Goal: Subscribe to service/newsletter

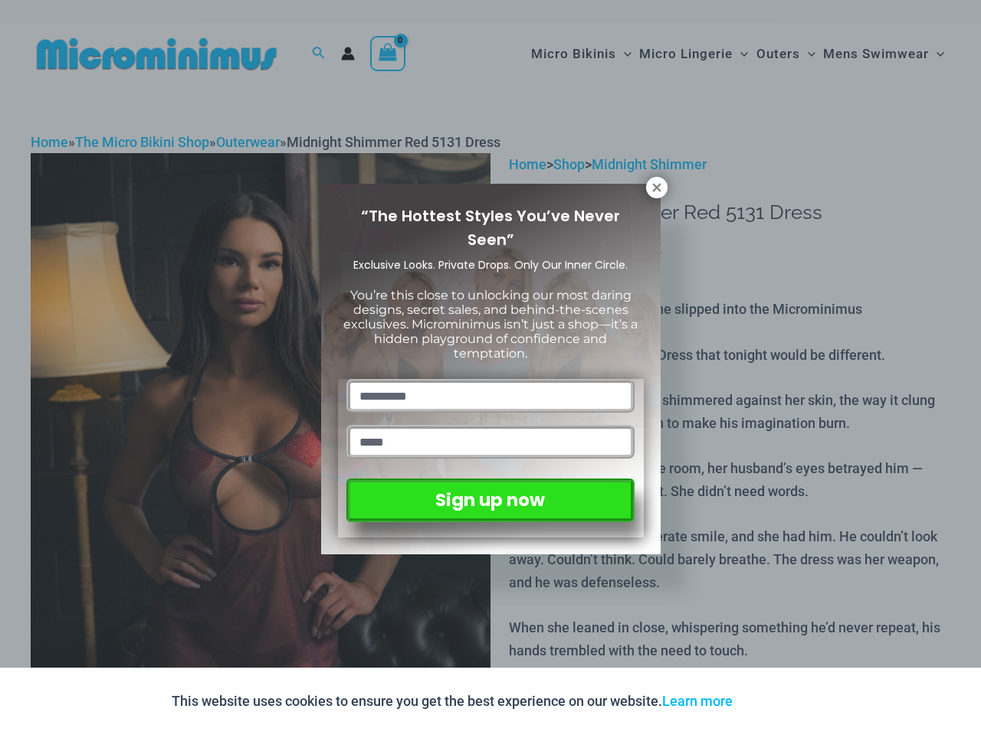
click at [490, 379] on input "text" at bounding box center [489, 396] width 287 height 34
click at [780, 702] on button "Accept" at bounding box center [776, 701] width 65 height 37
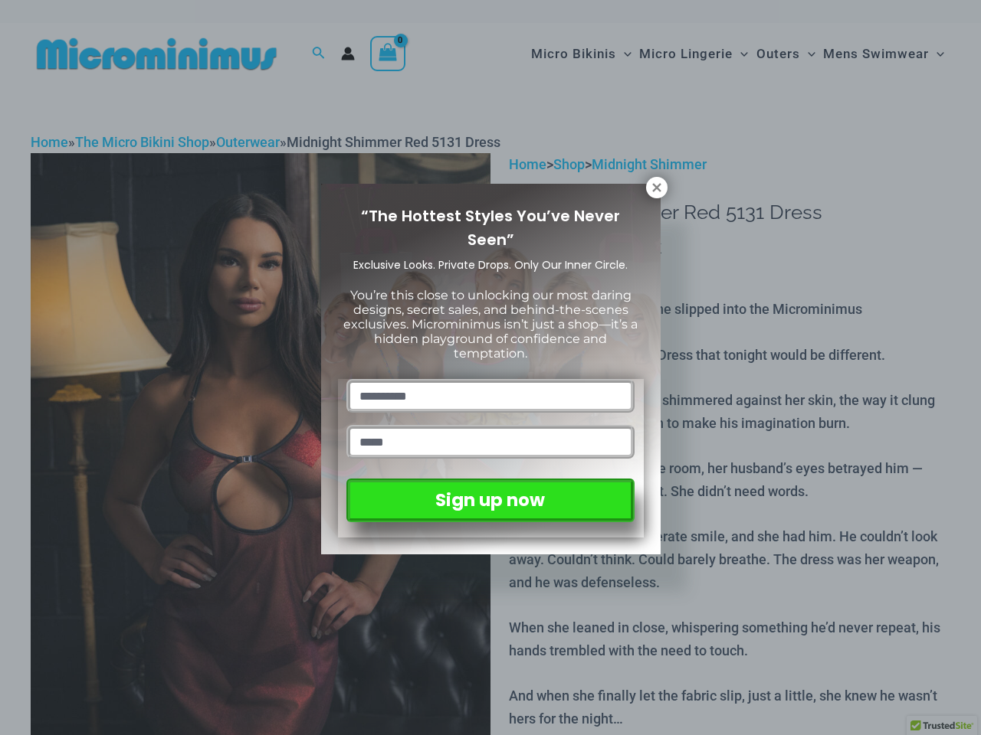
click at [490, 379] on input "text" at bounding box center [489, 396] width 287 height 34
click at [657, 188] on icon at bounding box center [656, 187] width 8 height 8
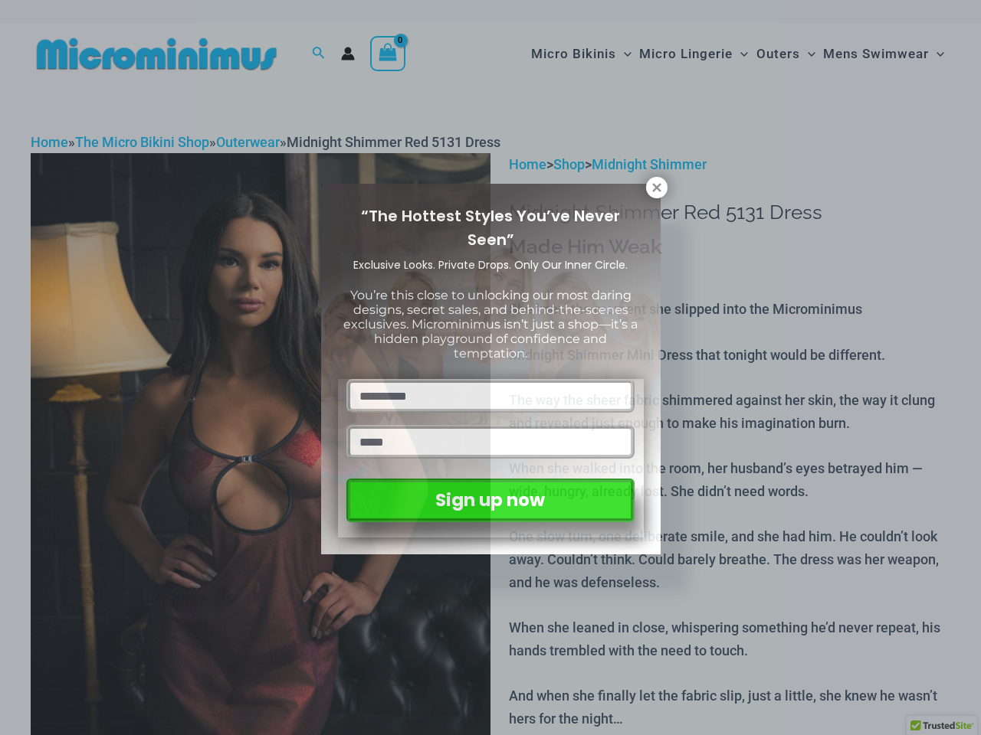
click at [657, 188] on icon at bounding box center [656, 187] width 8 height 8
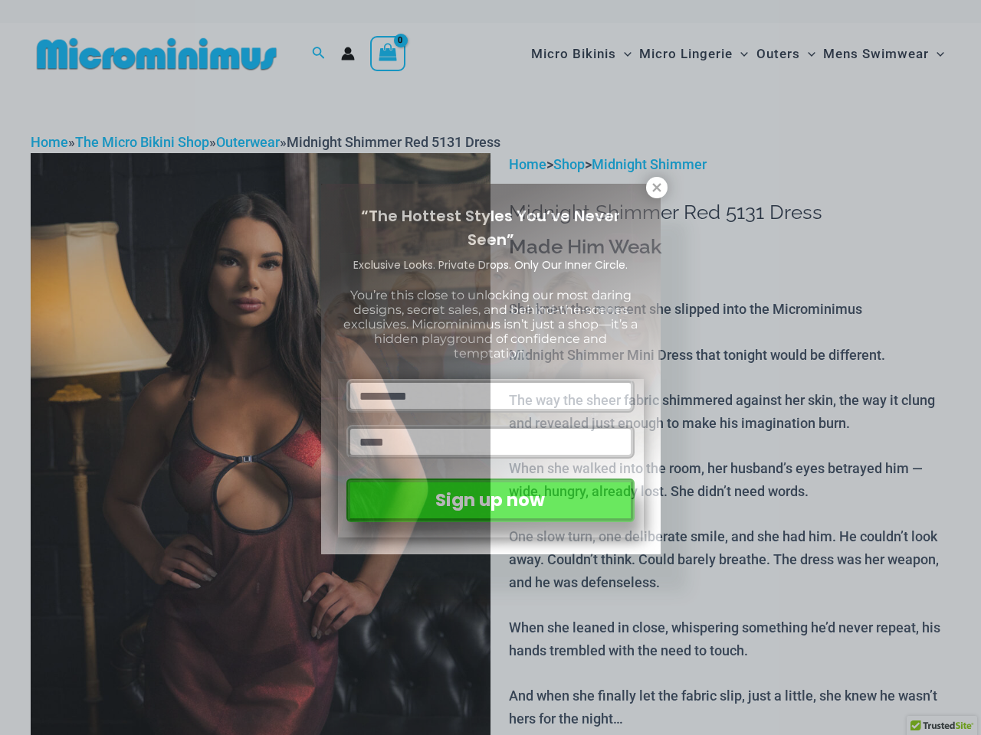
click at [656, 187] on icon at bounding box center [656, 187] width 8 height 8
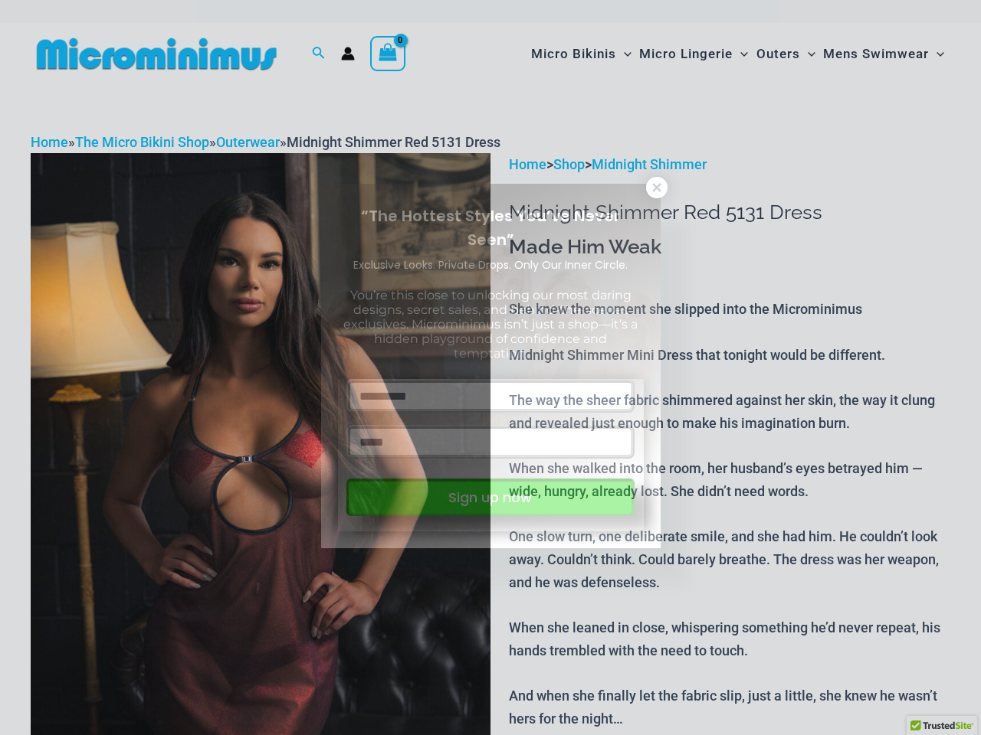
click at [490, 497] on button "Sign up now" at bounding box center [489, 498] width 287 height 38
